Goal: Book appointment/travel/reservation

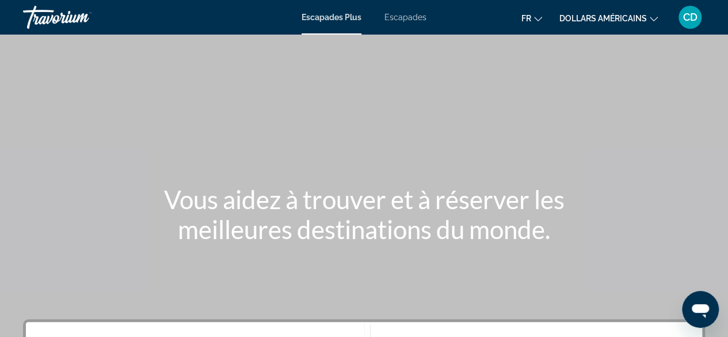
click at [609, 132] on div "Contenu principal" at bounding box center [364, 172] width 728 height 345
click at [329, 21] on font "Escapades Plus" at bounding box center [332, 17] width 60 height 9
click at [654, 18] on icon "Changer de devise" at bounding box center [654, 19] width 8 height 8
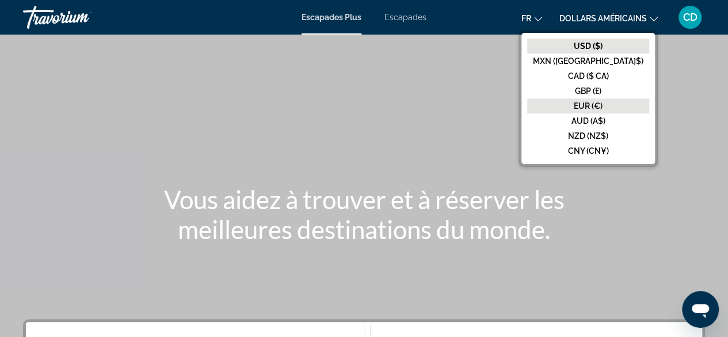
click at [603, 102] on font "EUR (€)" at bounding box center [588, 105] width 29 height 9
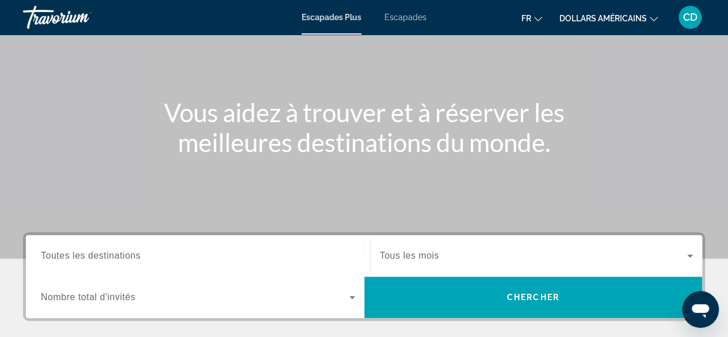
scroll to position [173, 0]
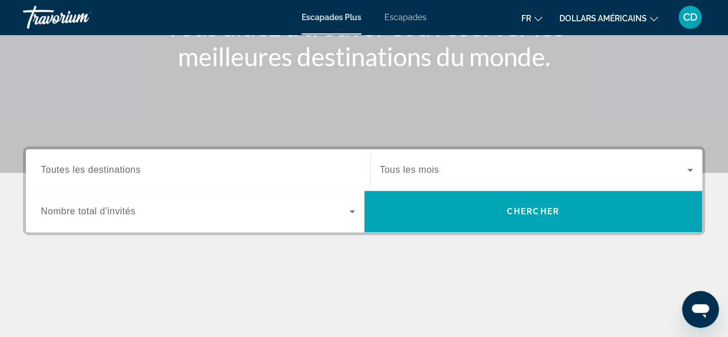
click at [346, 214] on icon "Widget de recherche" at bounding box center [352, 211] width 14 height 14
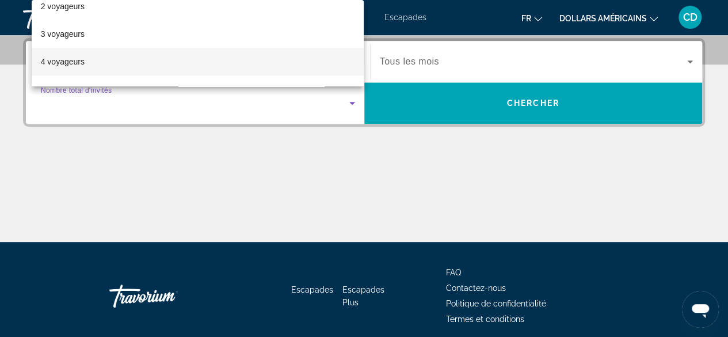
scroll to position [58, 0]
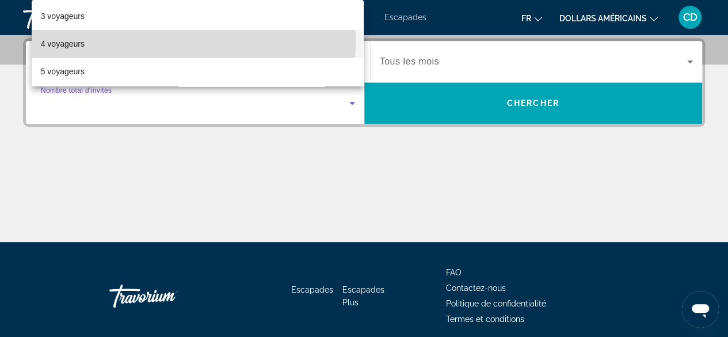
click at [130, 42] on mat-option "4 voyageurs" at bounding box center [198, 44] width 333 height 28
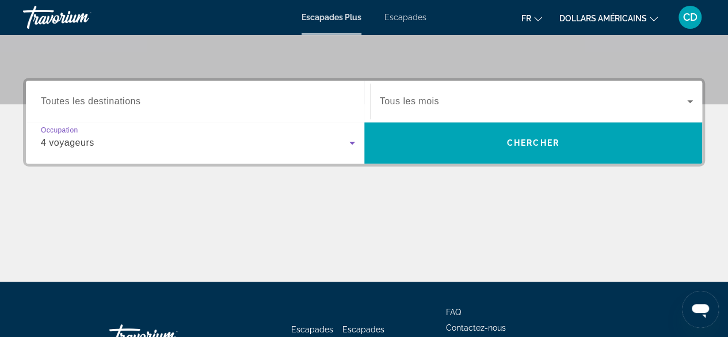
scroll to position [223, 0]
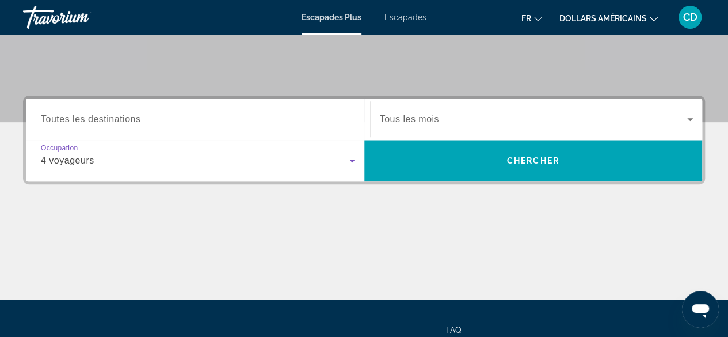
click at [143, 110] on div "Widget de recherche" at bounding box center [198, 119] width 314 height 33
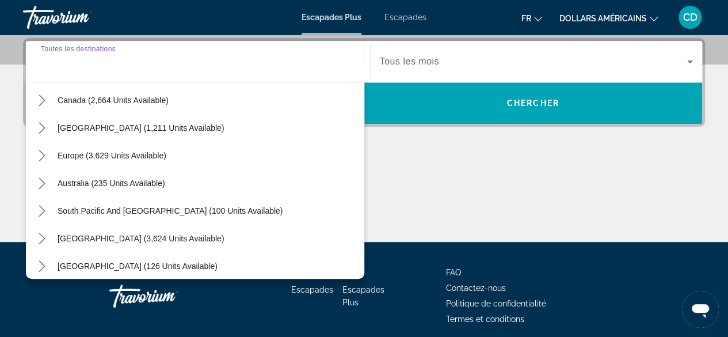
scroll to position [115, 0]
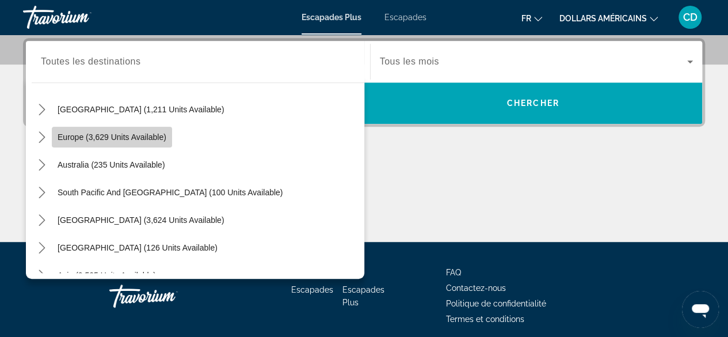
click at [120, 142] on span "Select destination: Europe (3,629 units available)" at bounding box center [112, 137] width 120 height 28
type input "**********"
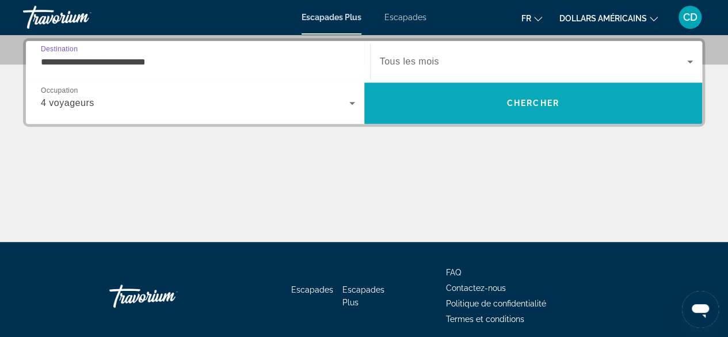
click at [467, 95] on span "Recherche" at bounding box center [533, 103] width 339 height 28
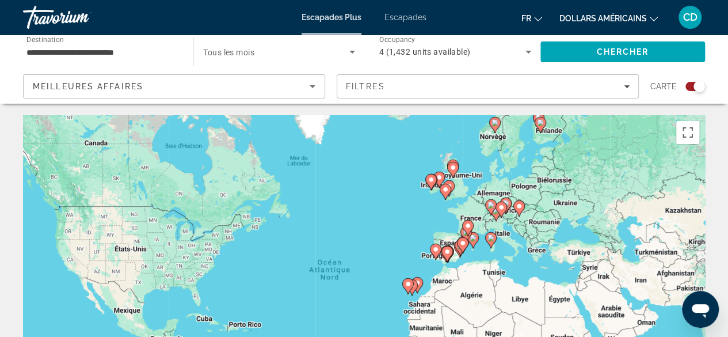
click at [472, 242] on gmp-advanced-marker "Contenu principal" at bounding box center [467, 234] width 12 height 17
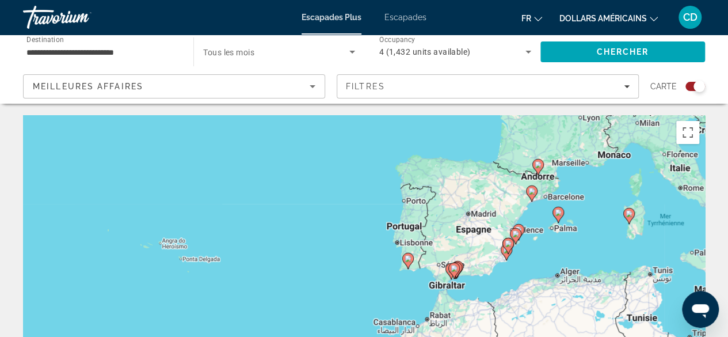
drag, startPoint x: 439, startPoint y: 254, endPoint x: 628, endPoint y: 160, distance: 210.9
click at [628, 160] on div "Pour activer le glissement avec le clavier, appuyez sur Alt+Entrée. Une fois ce…" at bounding box center [364, 287] width 682 height 345
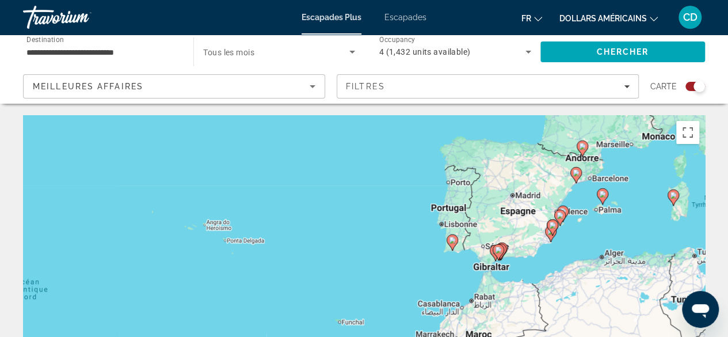
click at [579, 230] on div "Pour activer le glissement avec le clavier, appuyez sur Alt+Entrée. Une fois ce…" at bounding box center [364, 287] width 682 height 345
click at [551, 212] on div "Pour activer le glissement avec le clavier, appuyez sur Alt+Entrée. Une fois ce…" at bounding box center [364, 287] width 682 height 345
click at [567, 207] on icon "Contenu principal" at bounding box center [562, 213] width 10 height 15
type input "**********"
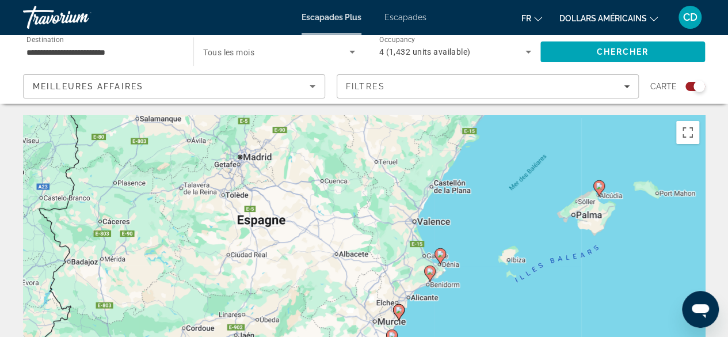
drag, startPoint x: 396, startPoint y: 252, endPoint x: 478, endPoint y: 227, distance: 86.0
click at [477, 227] on div "Pour activer le glissement avec le clavier, appuyez sur Alt+Entrée. Une fois ce…" at bounding box center [364, 287] width 682 height 345
click at [478, 227] on div "Pour activer le glissement avec le clavier, appuyez sur Alt+Entrée. Une fois ce…" at bounding box center [364, 287] width 682 height 345
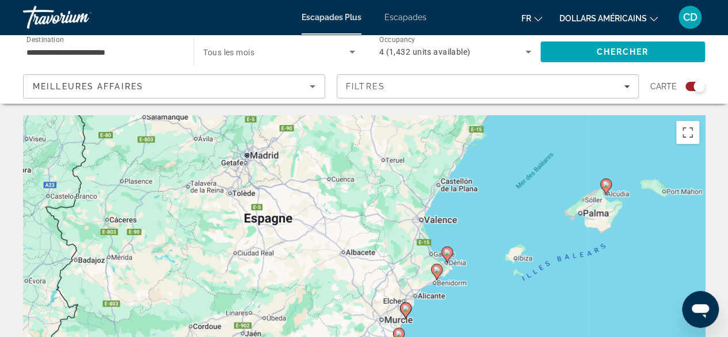
click at [447, 249] on image "Contenu principal" at bounding box center [447, 252] width 7 height 7
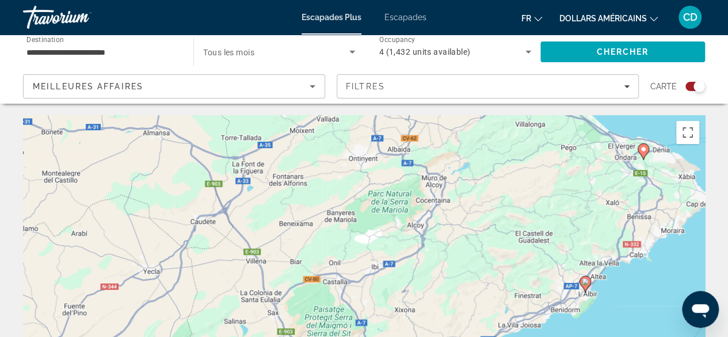
drag, startPoint x: 535, startPoint y: 207, endPoint x: 202, endPoint y: 271, distance: 340.1
click at [153, 281] on div "Pour naviguer, appuyez sur les touches fléchées. Pour activer le glissement ave…" at bounding box center [364, 287] width 682 height 345
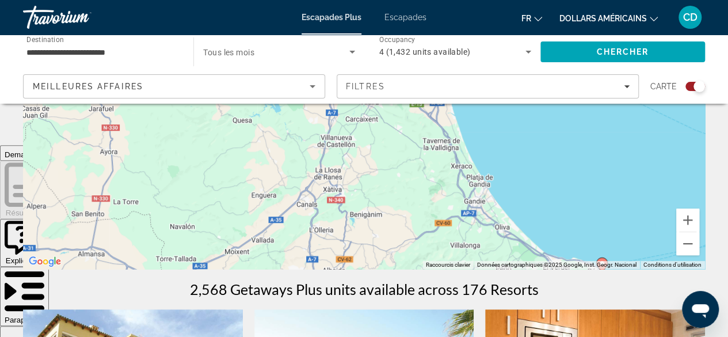
scroll to position [416, 0]
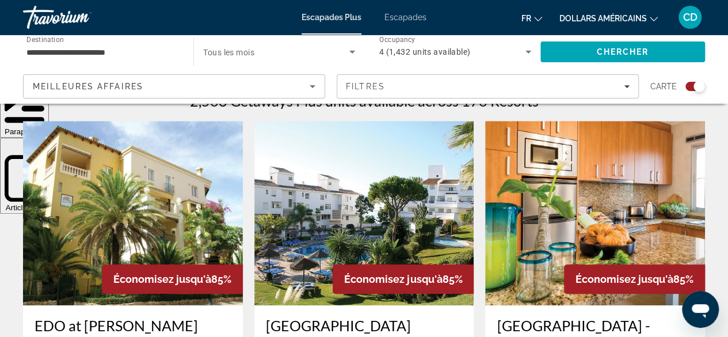
drag, startPoint x: 397, startPoint y: 208, endPoint x: 386, endPoint y: 357, distance: 148.9
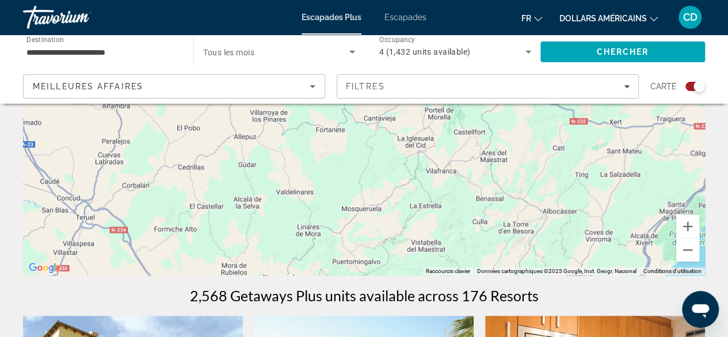
scroll to position [13, 0]
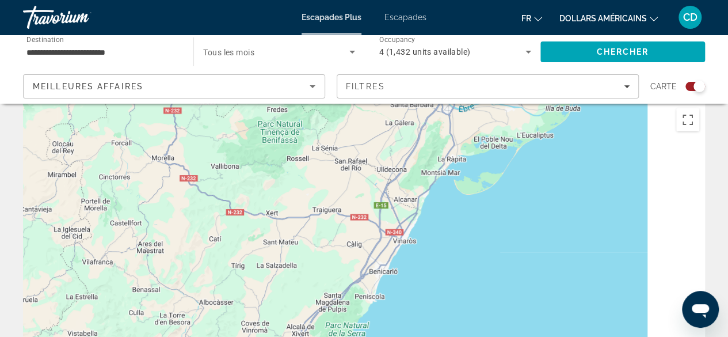
drag, startPoint x: 514, startPoint y: 249, endPoint x: 154, endPoint y: 169, distance: 368.1
click at [151, 167] on div "Pour naviguer, appuyez sur les touches fléchées. Pour activer le glissement ave…" at bounding box center [364, 274] width 682 height 345
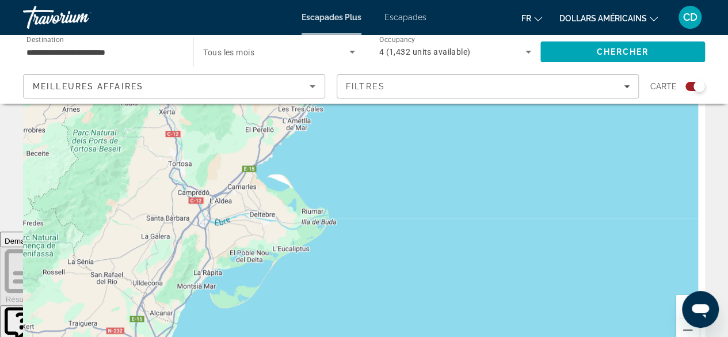
scroll to position [186, 0]
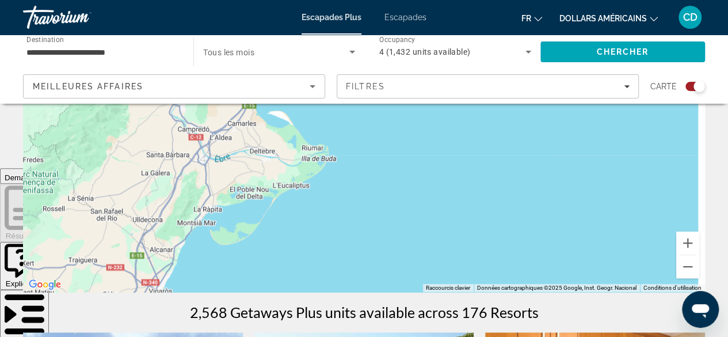
drag, startPoint x: 397, startPoint y: 250, endPoint x: 334, endPoint y: 302, distance: 81.4
click at [317, 336] on html "**********" at bounding box center [364, 128] width 728 height 594
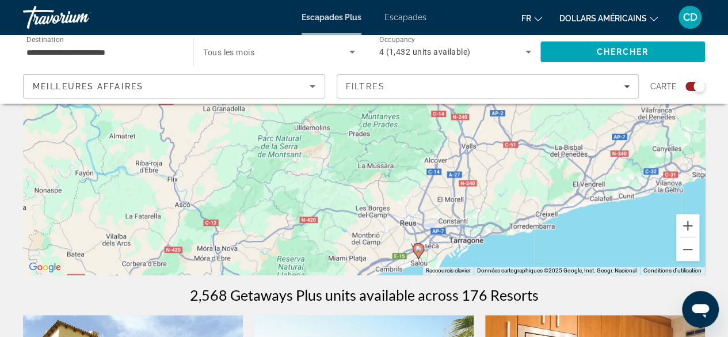
scroll to position [244, 0]
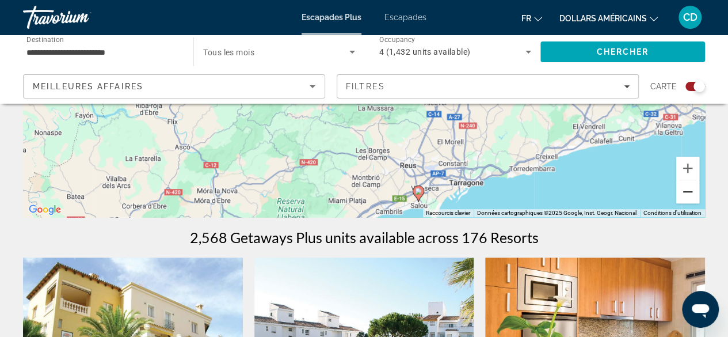
click at [681, 195] on button "Zoom arrière" at bounding box center [687, 191] width 23 height 23
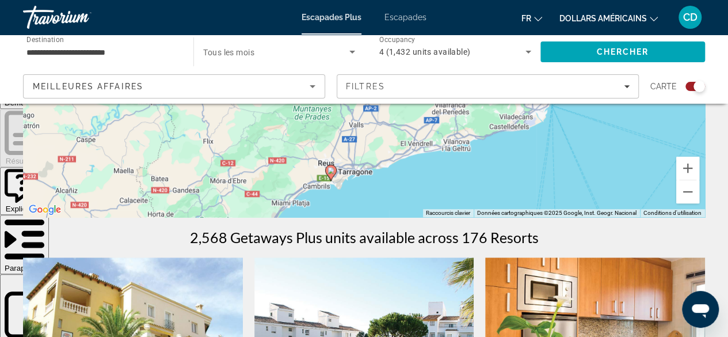
drag, startPoint x: 480, startPoint y: 142, endPoint x: 404, endPoint y: 202, distance: 96.7
click at [401, 209] on div "Pour naviguer, appuyez sur les touches fléchées. Pour activer le glissement ave…" at bounding box center [364, 44] width 682 height 345
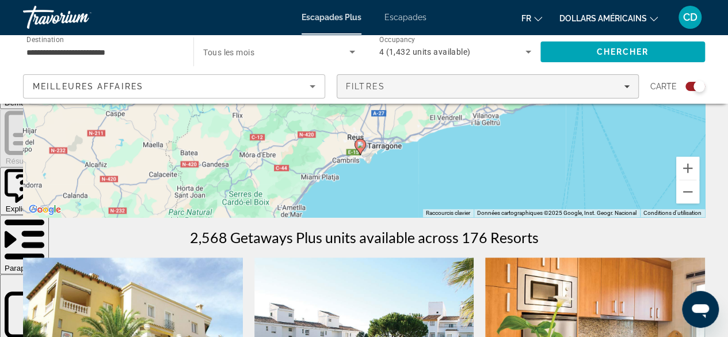
drag, startPoint x: 557, startPoint y: 145, endPoint x: 621, endPoint y: 99, distance: 78.9
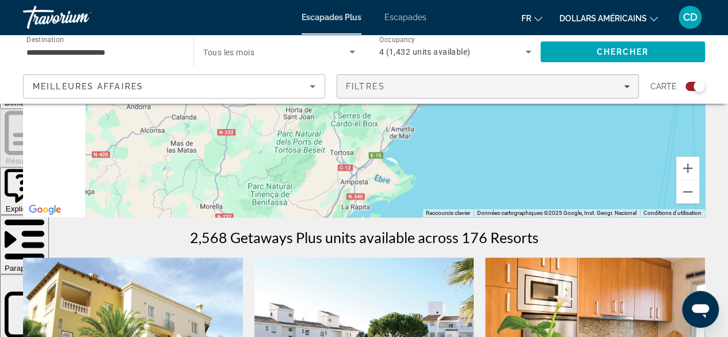
drag, startPoint x: 544, startPoint y: 116, endPoint x: 569, endPoint y: 87, distance: 38.4
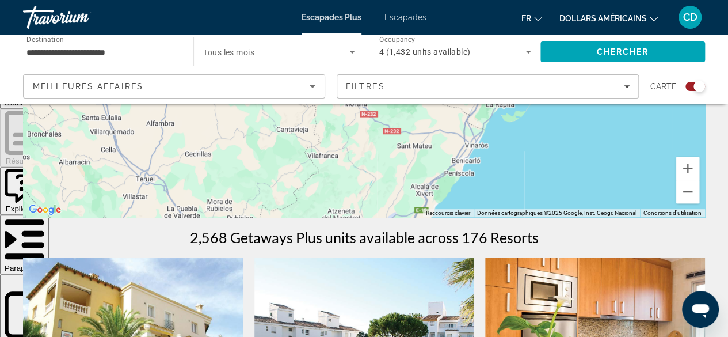
drag, startPoint x: 523, startPoint y: 181, endPoint x: 555, endPoint y: 100, distance: 86.8
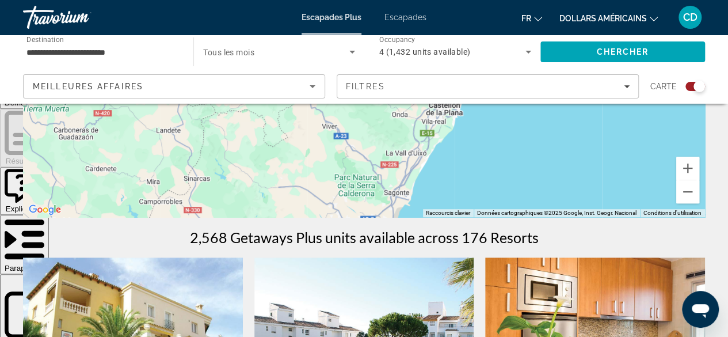
drag, startPoint x: 502, startPoint y: 181, endPoint x: 539, endPoint y: 108, distance: 82.1
click at [539, 109] on div "Pour naviguer, appuyez sur les touches fléchées. Pour activer le glissement ave…" at bounding box center [364, 44] width 682 height 345
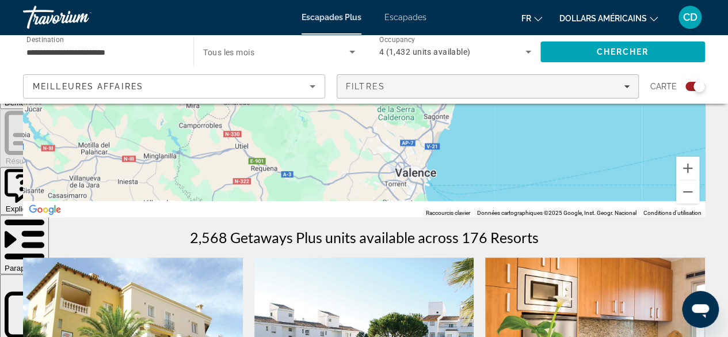
drag, startPoint x: 493, startPoint y: 187, endPoint x: 555, endPoint y: 88, distance: 116.9
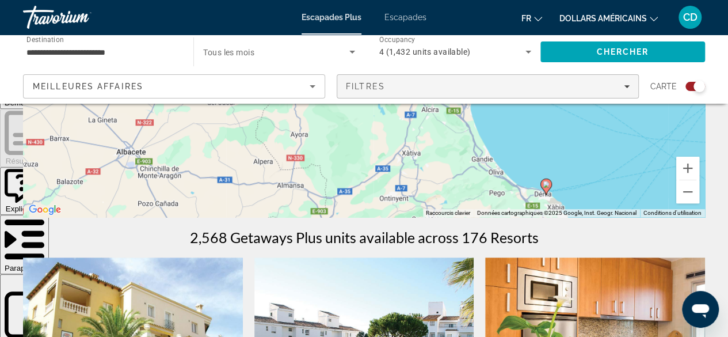
drag, startPoint x: 525, startPoint y: 196, endPoint x: 512, endPoint y: 79, distance: 117.0
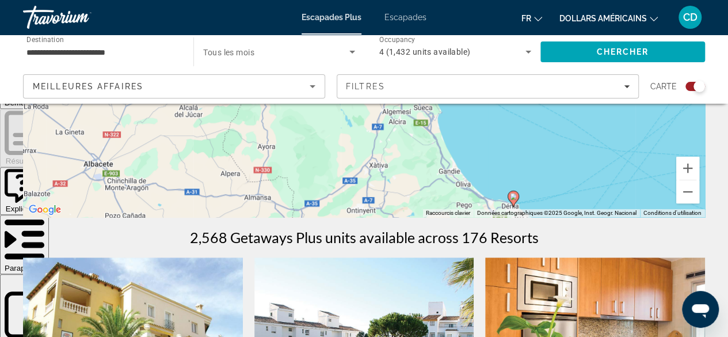
drag, startPoint x: 613, startPoint y: 166, endPoint x: 605, endPoint y: 178, distance: 14.5
click at [582, 172] on div "Pour naviguer, appuyez sur les touches fléchées. Pour activer le glissement ave…" at bounding box center [364, 44] width 682 height 345
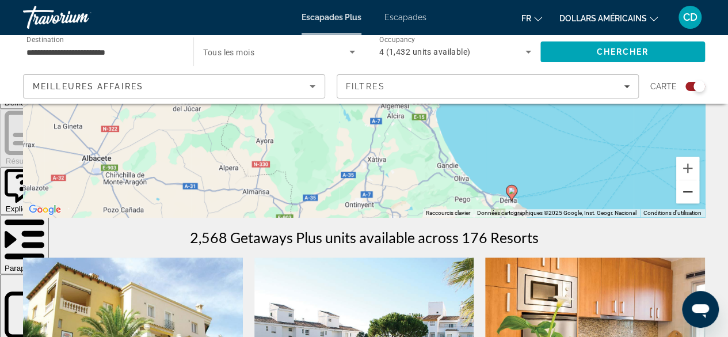
click at [689, 196] on button "Zoom arrière" at bounding box center [687, 191] width 23 height 23
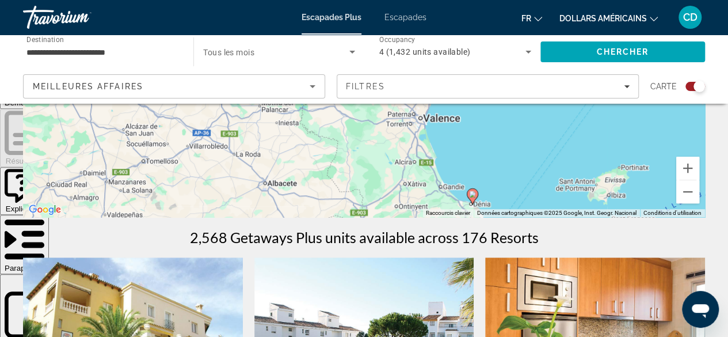
drag, startPoint x: 520, startPoint y: 164, endPoint x: 548, endPoint y: 230, distance: 71.2
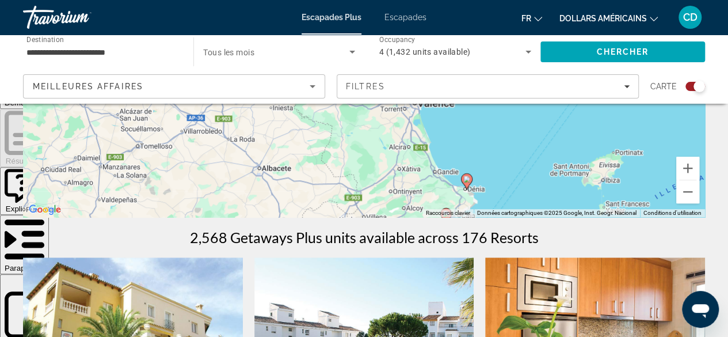
drag, startPoint x: 480, startPoint y: 153, endPoint x: 467, endPoint y: 124, distance: 31.8
click at [468, 124] on div "Pour naviguer, appuyez sur les touches fléchées. Pour activer le glissement ave…" at bounding box center [364, 44] width 682 height 345
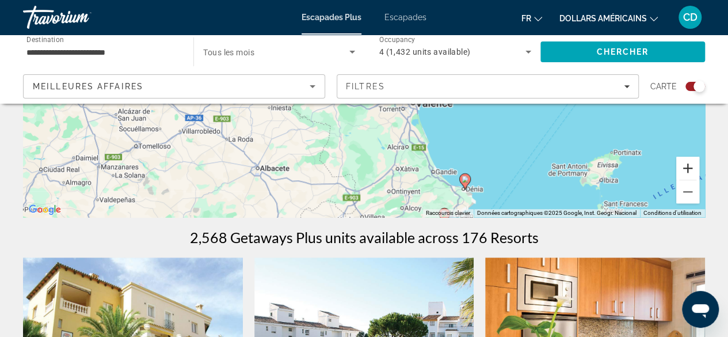
click at [684, 171] on button "Zoom avant" at bounding box center [687, 168] width 23 height 23
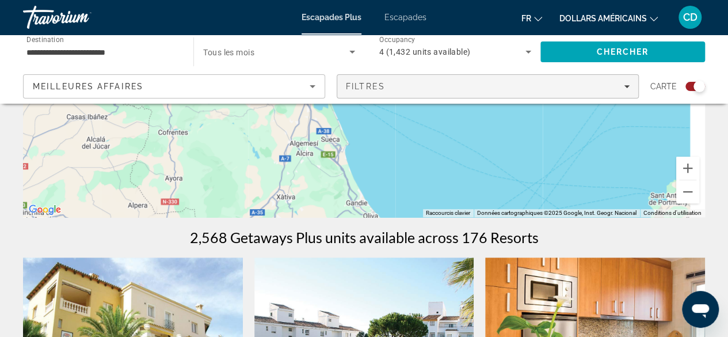
drag, startPoint x: 602, startPoint y: 173, endPoint x: 451, endPoint y: 72, distance: 180.9
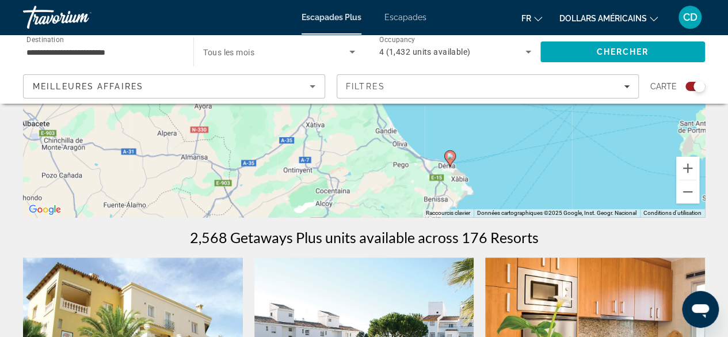
drag, startPoint x: 428, startPoint y: 142, endPoint x: 527, endPoint y: 127, distance: 100.6
click at [527, 127] on div "Pour naviguer, appuyez sur les touches fléchées. Pour activer le glissement ave…" at bounding box center [364, 44] width 682 height 345
click at [450, 153] on image "Contenu principal" at bounding box center [450, 156] width 7 height 7
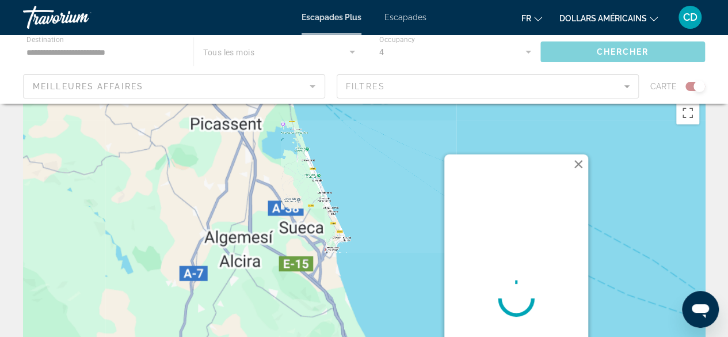
scroll to position [0, 0]
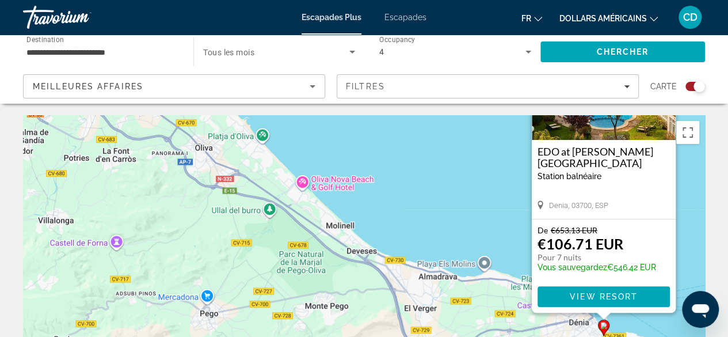
drag, startPoint x: 396, startPoint y: 275, endPoint x: 402, endPoint y: 167, distance: 107.8
click at [402, 167] on div "Pour activer le glissement avec le clavier, appuyez sur Alt+Entrée. Une fois ce…" at bounding box center [364, 287] width 682 height 345
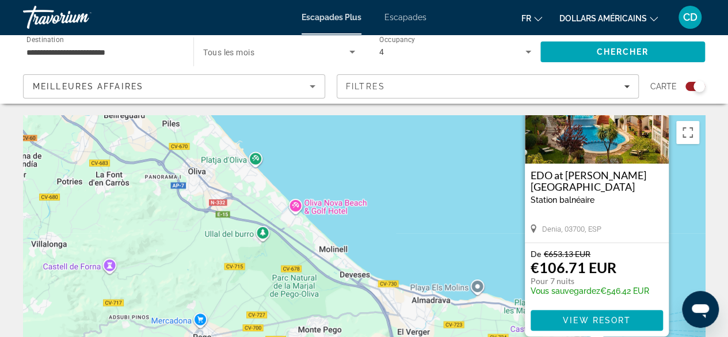
drag, startPoint x: 400, startPoint y: 175, endPoint x: 394, endPoint y: 194, distance: 19.7
click at [394, 194] on div "Pour activer le glissement avec le clavier, appuyez sur Alt+Entrée. Une fois ce…" at bounding box center [364, 287] width 682 height 345
click at [561, 317] on span "Contenu principal" at bounding box center [597, 320] width 132 height 28
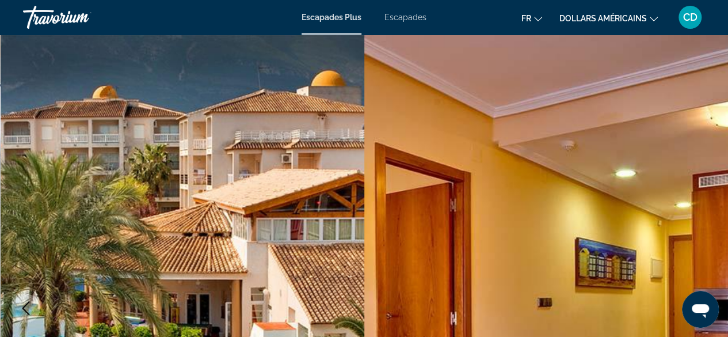
click at [650, 20] on icon "Changer de devise" at bounding box center [654, 19] width 8 height 8
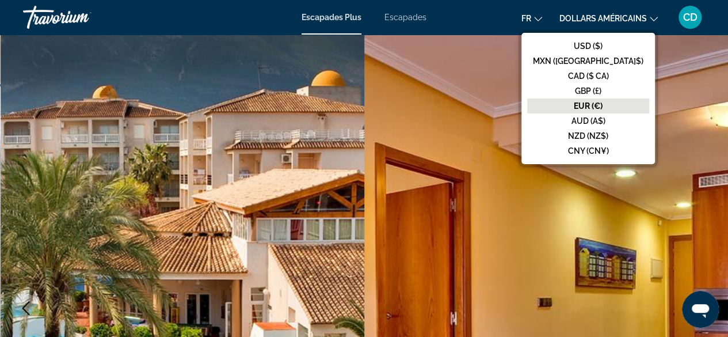
click at [603, 103] on font "EUR (€)" at bounding box center [588, 105] width 29 height 9
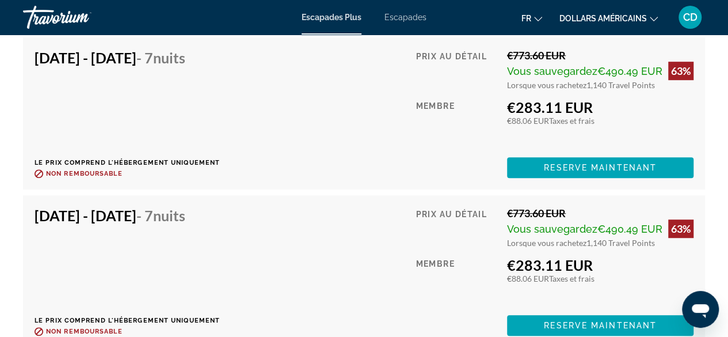
scroll to position [2303, 0]
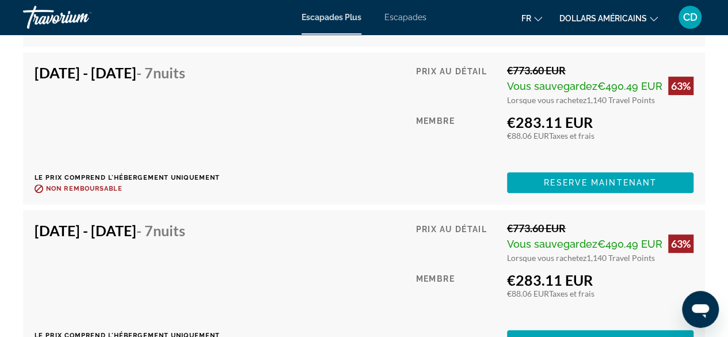
click at [376, 181] on div "[DATE] - [DATE] - 7 nuits Le prix comprend l'hébergement uniquement Remboursabl…" at bounding box center [364, 128] width 659 height 129
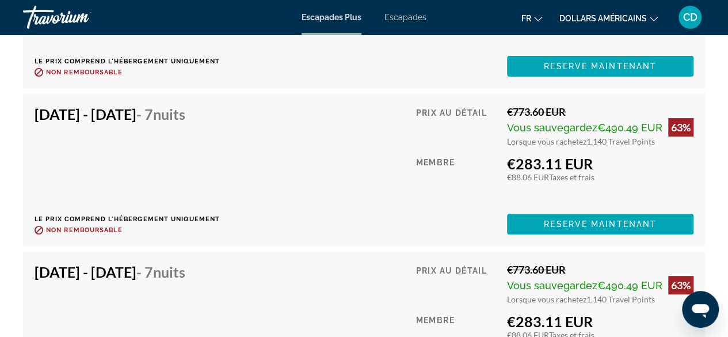
scroll to position [2245, 0]
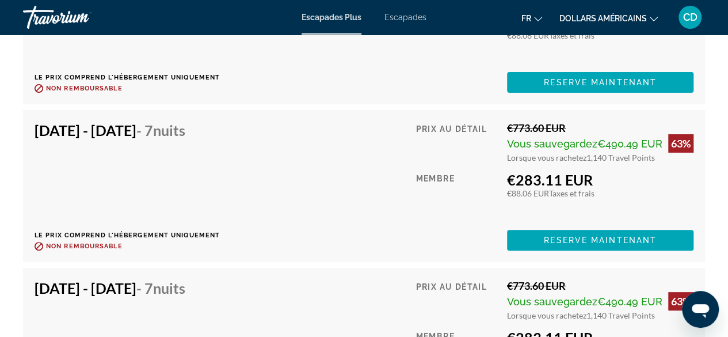
click at [406, 17] on font "Escapades" at bounding box center [406, 17] width 42 height 9
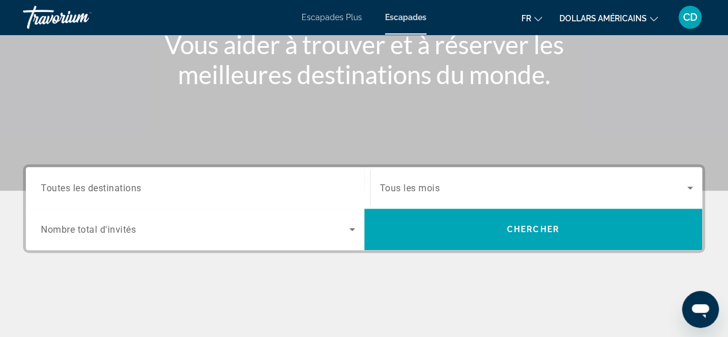
scroll to position [173, 0]
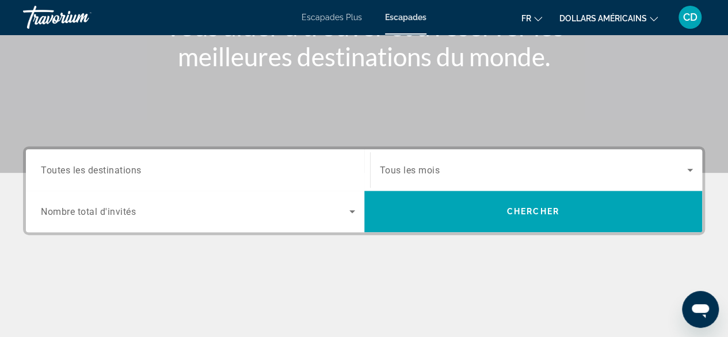
click at [355, 211] on icon "Search widget" at bounding box center [352, 211] width 14 height 14
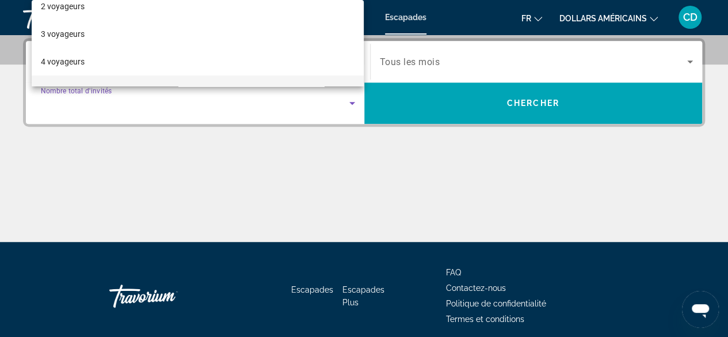
scroll to position [58, 0]
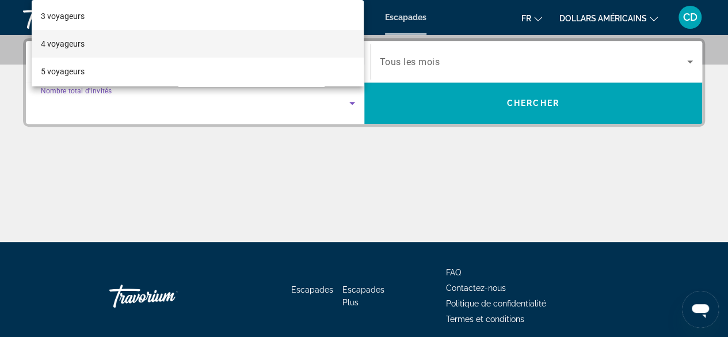
click at [75, 44] on font "4 voyageurs" at bounding box center [63, 43] width 44 height 9
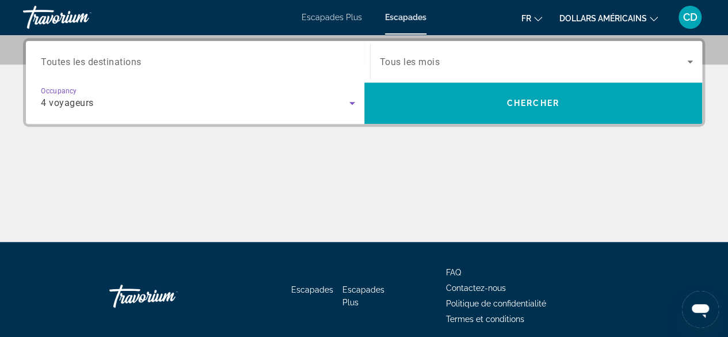
scroll to position [223, 0]
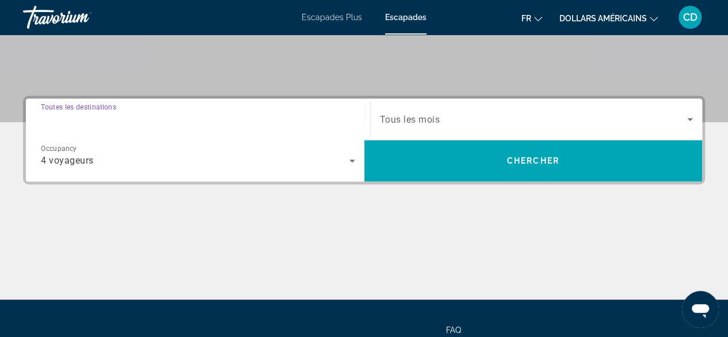
click at [204, 118] on input "Destination Toutes les destinations" at bounding box center [198, 120] width 314 height 14
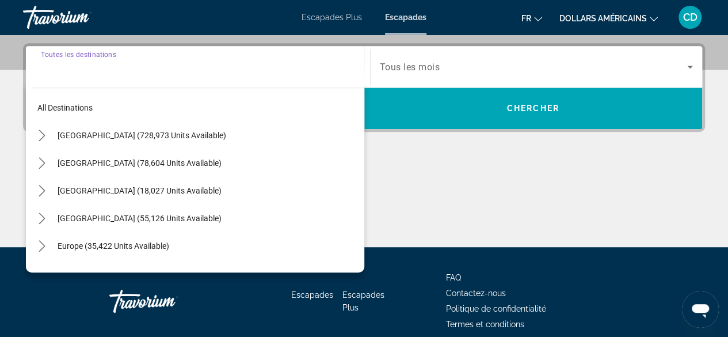
scroll to position [281, 0]
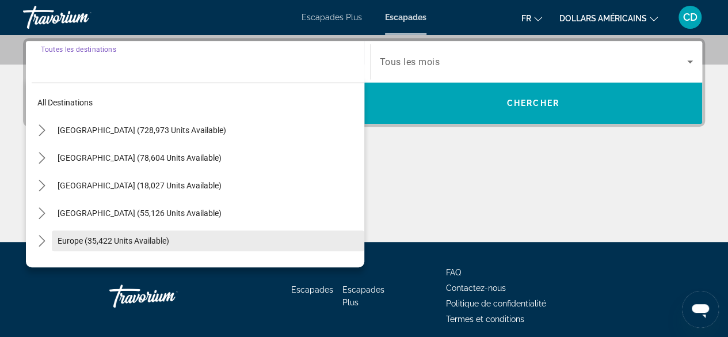
click at [143, 237] on span "Europe (35,422 units available)" at bounding box center [114, 240] width 112 height 9
type input "**********"
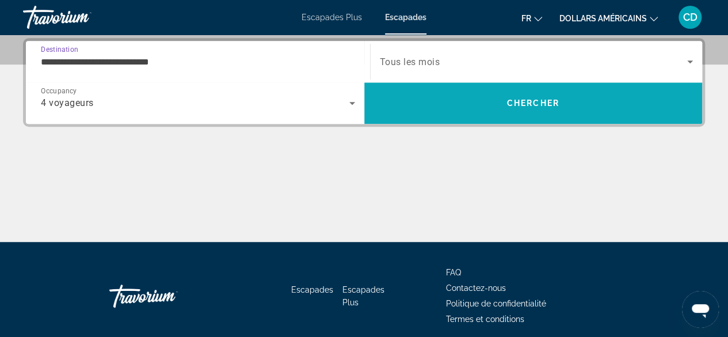
click at [517, 100] on span "Chercher" at bounding box center [533, 102] width 52 height 9
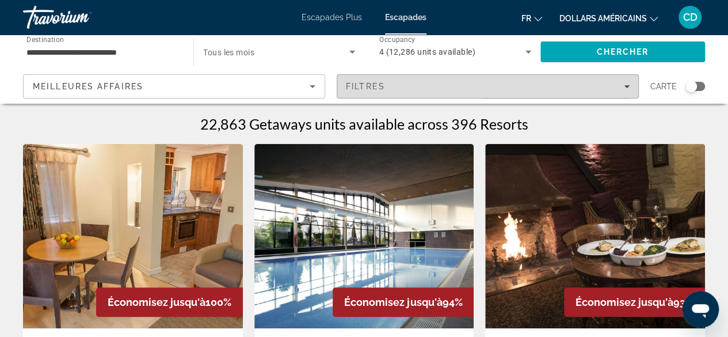
click at [630, 88] on icon "Filters" at bounding box center [627, 86] width 6 height 6
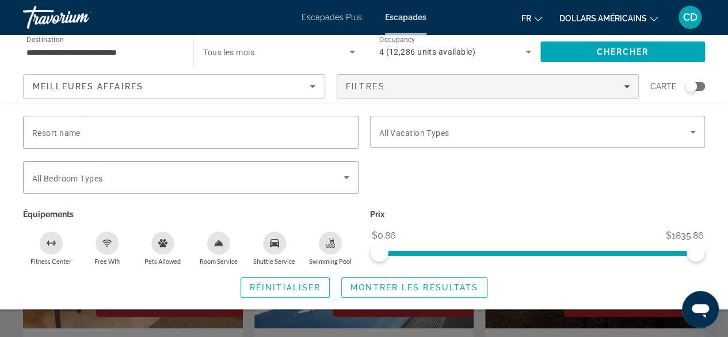
click at [699, 86] on div "Search widget" at bounding box center [696, 86] width 20 height 9
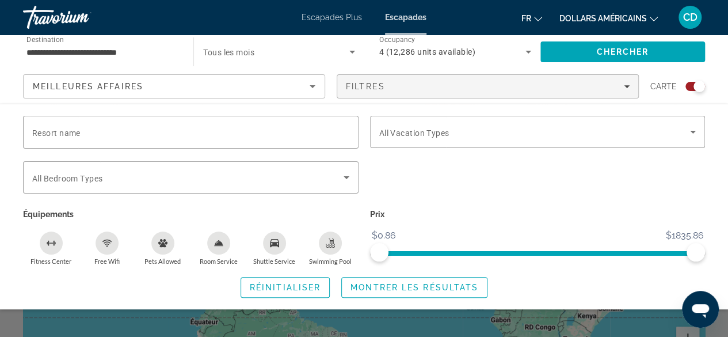
scroll to position [173, 0]
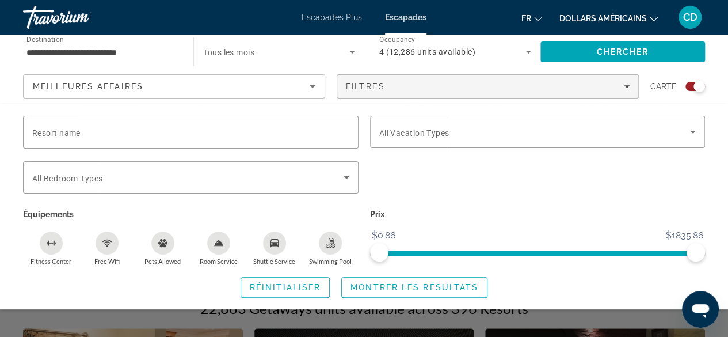
click at [613, 322] on div "Search widget" at bounding box center [364, 255] width 728 height 164
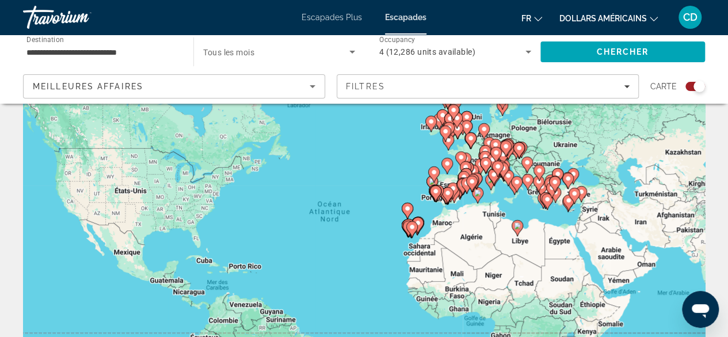
scroll to position [0, 0]
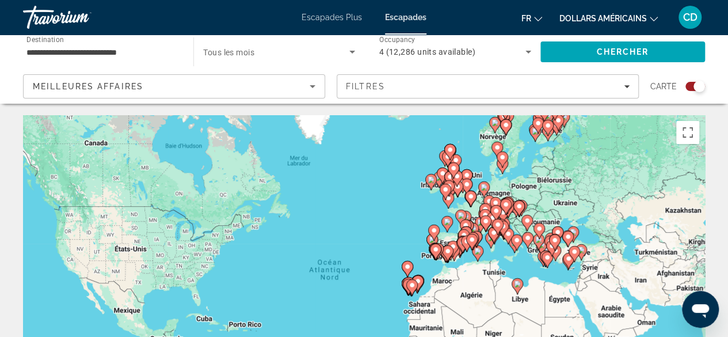
click at [452, 248] on icon "Contenu principal" at bounding box center [448, 253] width 12 height 16
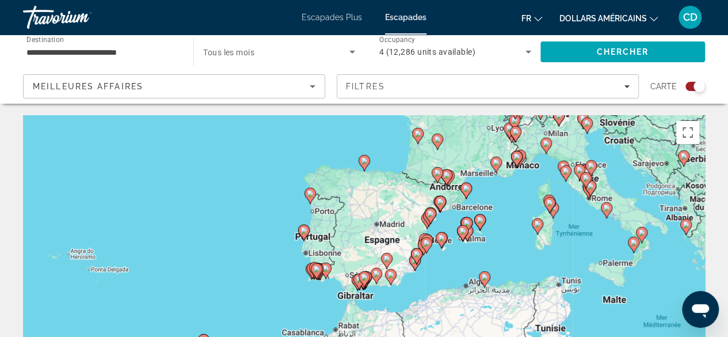
click at [426, 244] on image "Contenu principal" at bounding box center [426, 243] width 7 height 7
type input "**********"
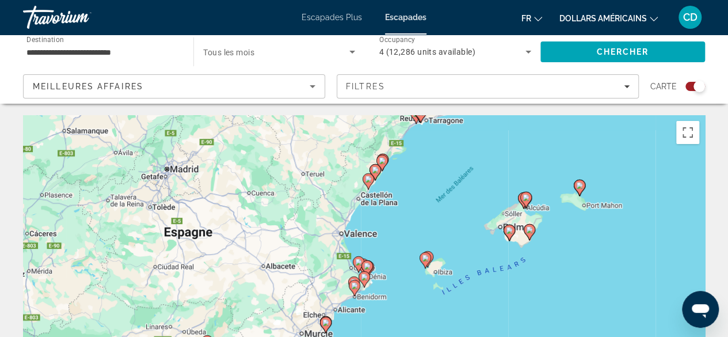
click at [356, 257] on icon "Contenu principal" at bounding box center [358, 264] width 10 height 15
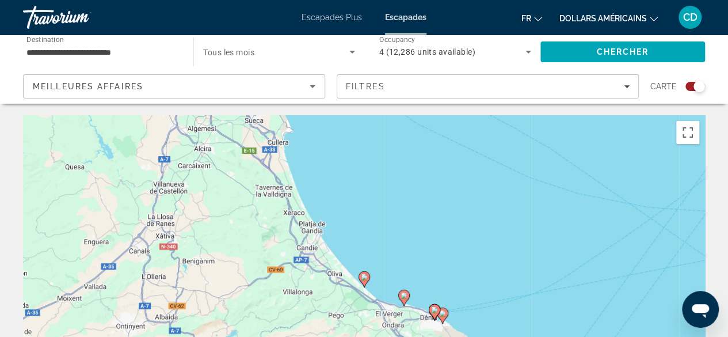
click at [362, 274] on image "Contenu principal" at bounding box center [364, 276] width 7 height 7
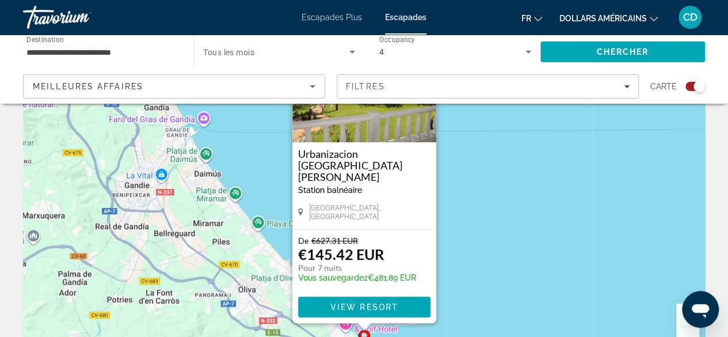
scroll to position [115, 0]
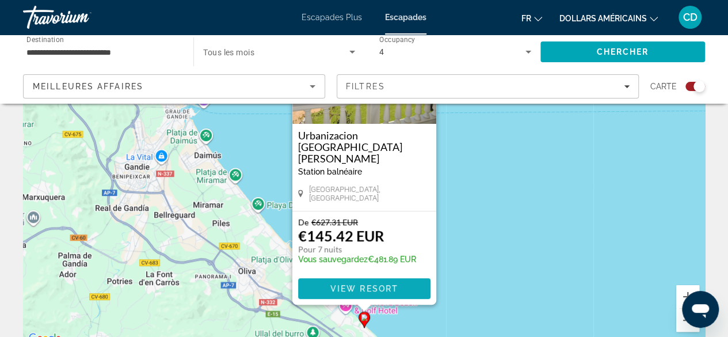
click at [375, 287] on span "View Resort" at bounding box center [364, 288] width 68 height 9
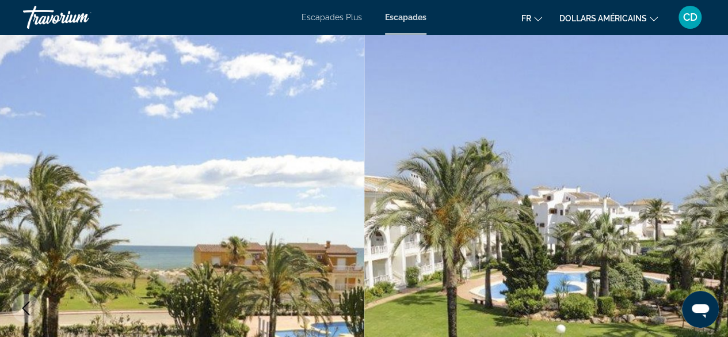
click at [48, 20] on div "Travorium" at bounding box center [80, 17] width 115 height 30
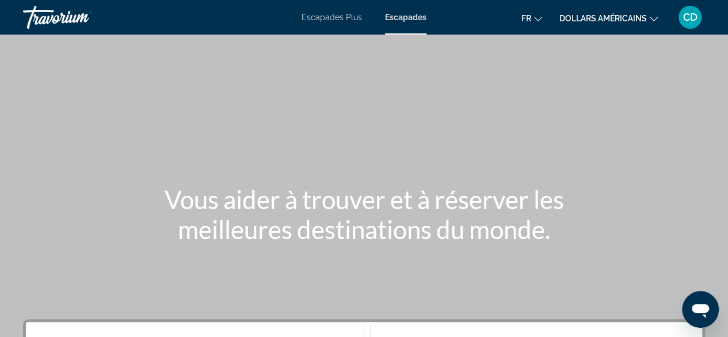
click at [52, 17] on div "Travorium" at bounding box center [80, 17] width 115 height 30
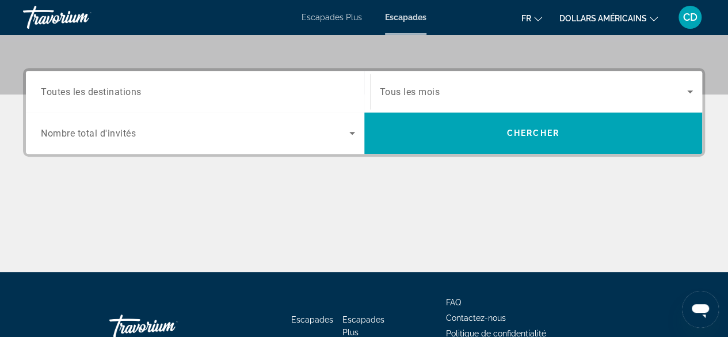
scroll to position [326, 0]
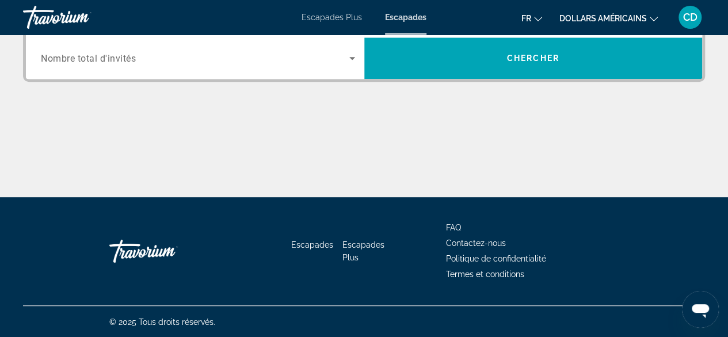
click at [149, 249] on div "Rentrer à la maison" at bounding box center [166, 251] width 115 height 35
